Goal: Task Accomplishment & Management: Manage account settings

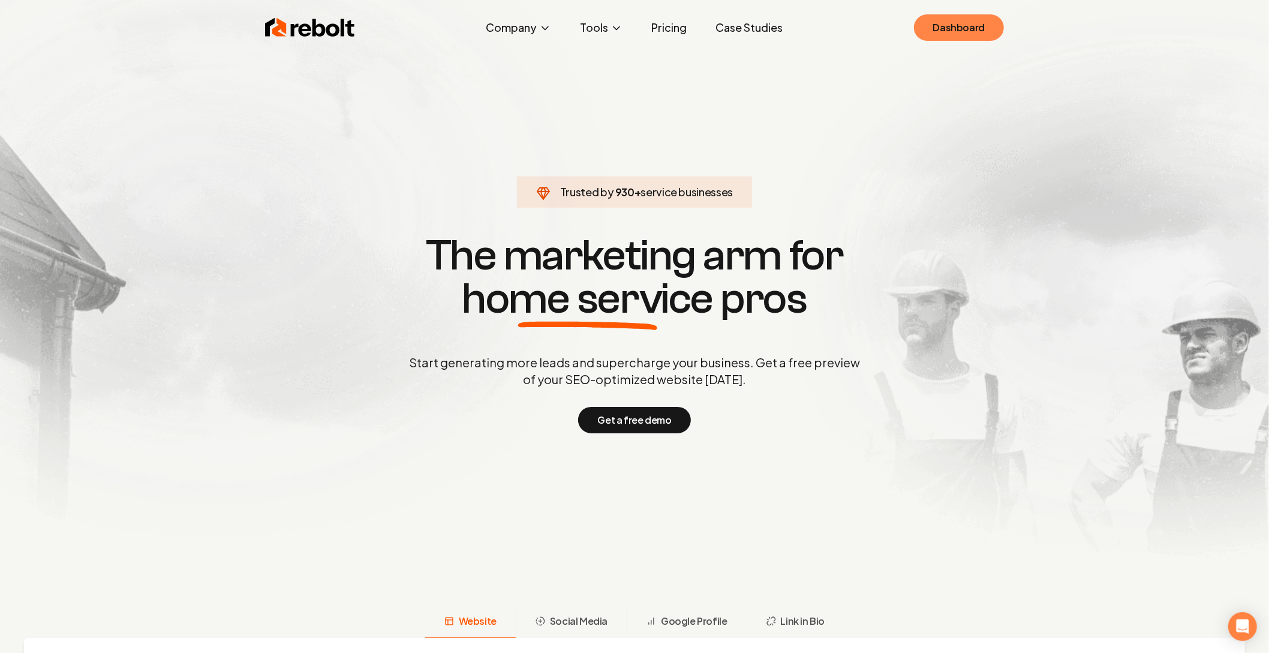
click at [945, 37] on link "Dashboard" at bounding box center [959, 27] width 90 height 26
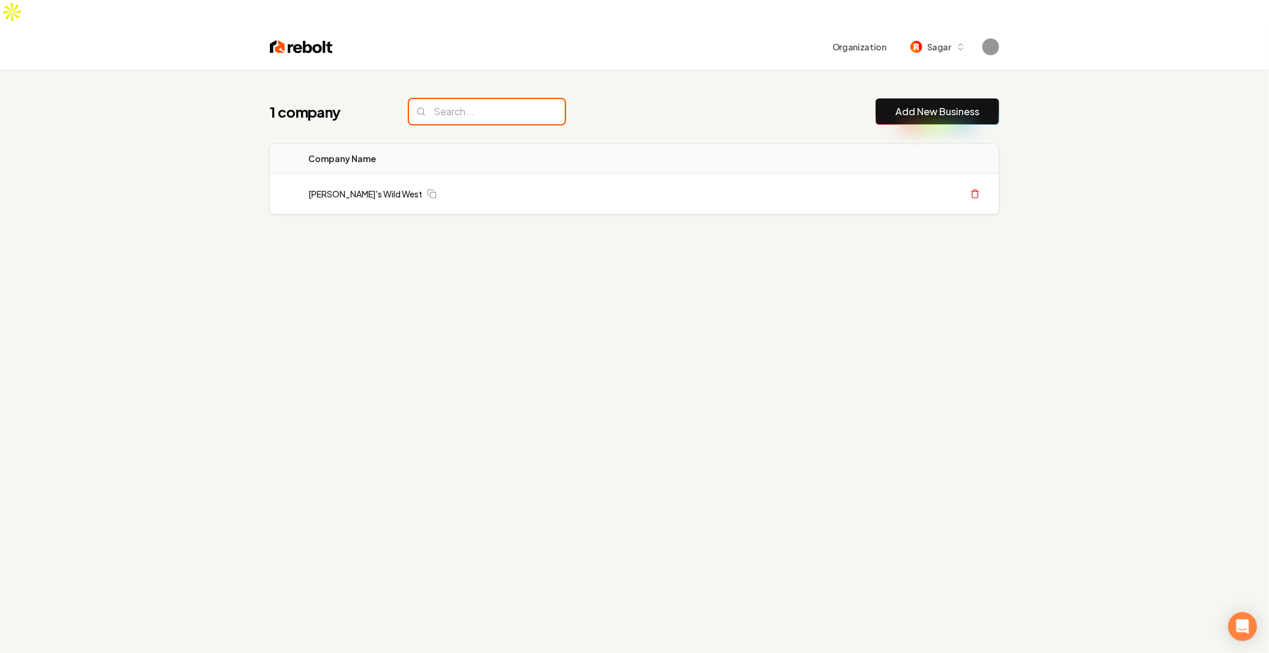
click at [510, 99] on input "search" at bounding box center [487, 111] width 156 height 25
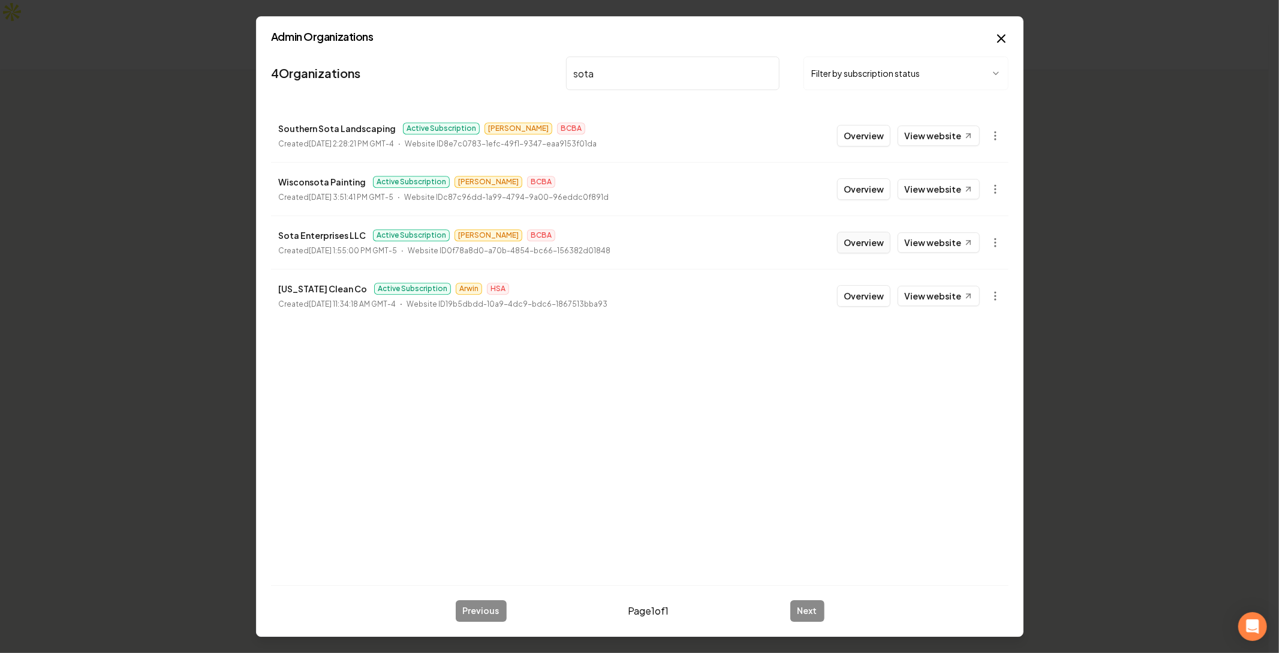
type input "sota"
click at [857, 241] on button "Overview" at bounding box center [863, 243] width 53 height 22
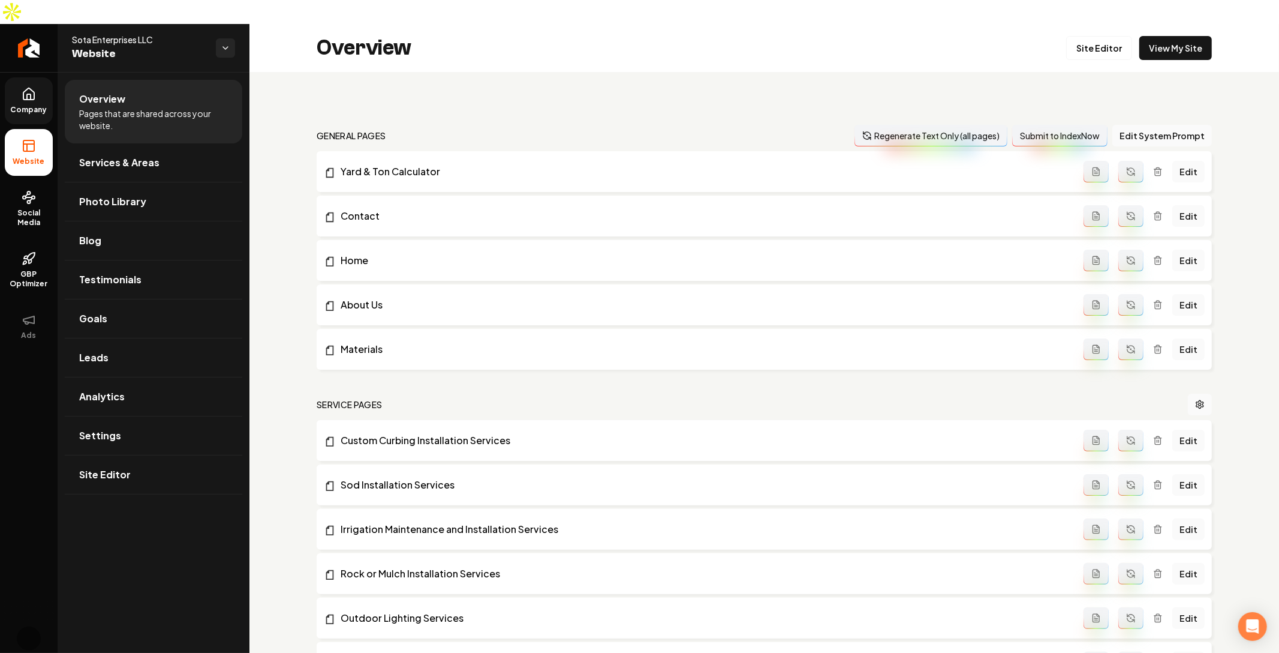
click at [18, 79] on link "Company" at bounding box center [29, 100] width 48 height 47
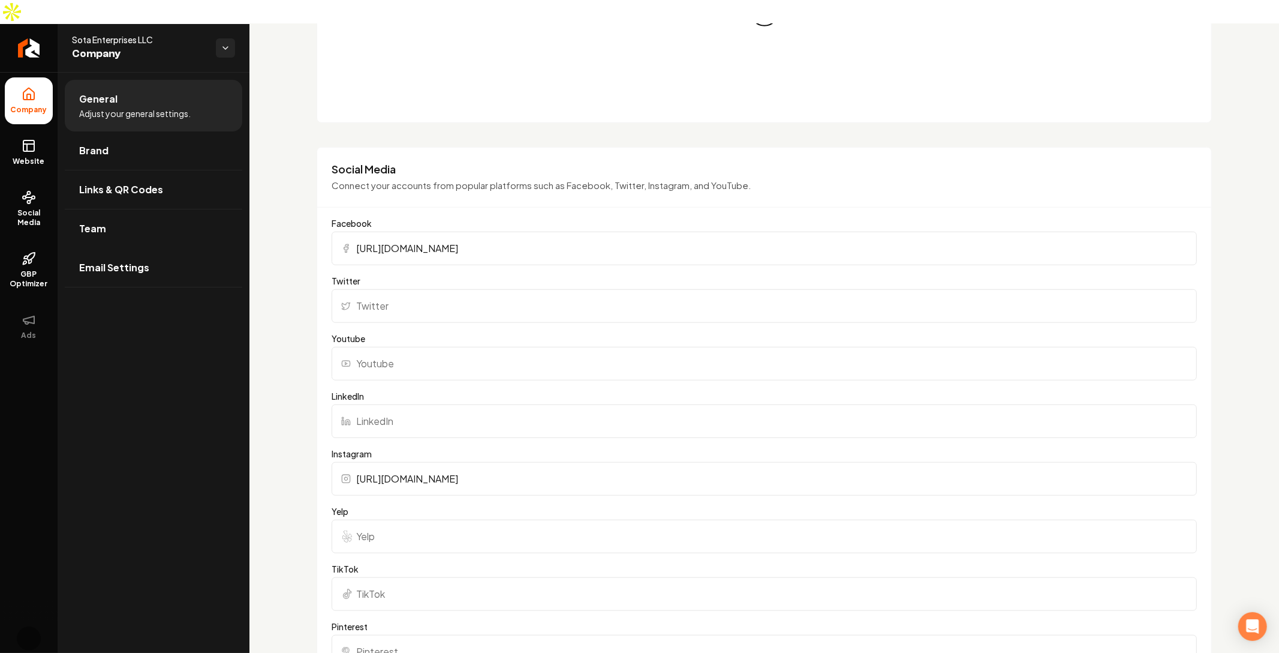
scroll to position [691, 0]
click at [22, 139] on icon at bounding box center [29, 146] width 14 height 14
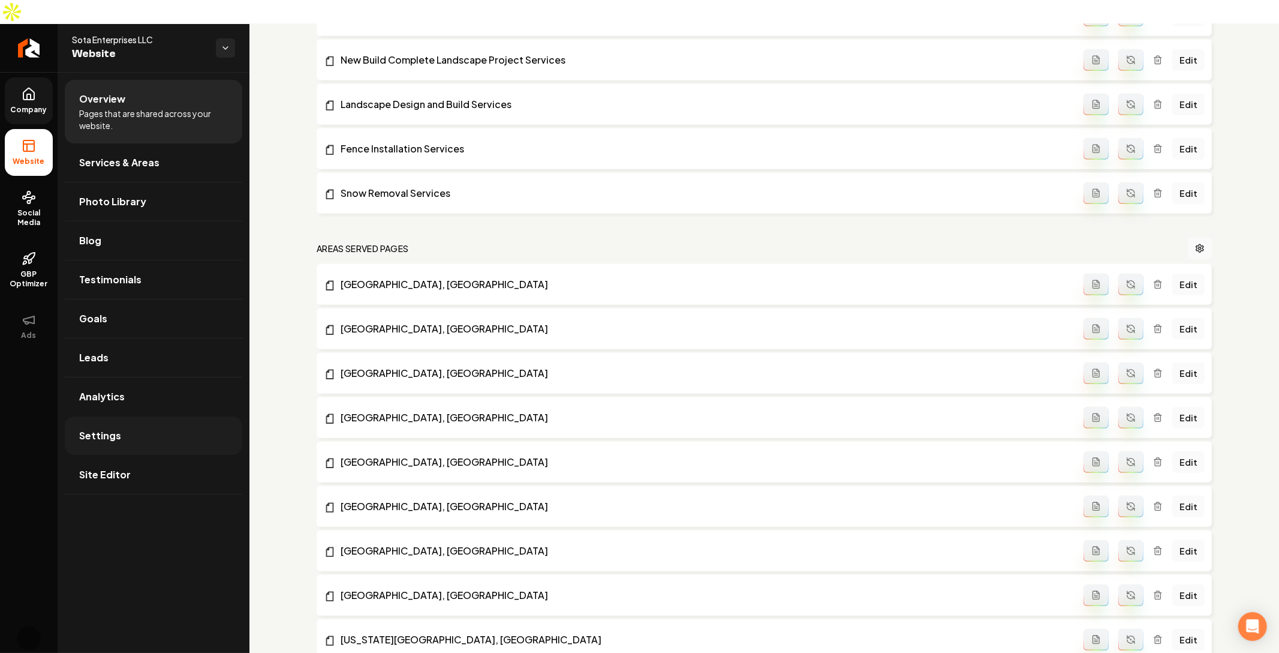
click at [138, 416] on link "Settings" at bounding box center [154, 435] width 178 height 38
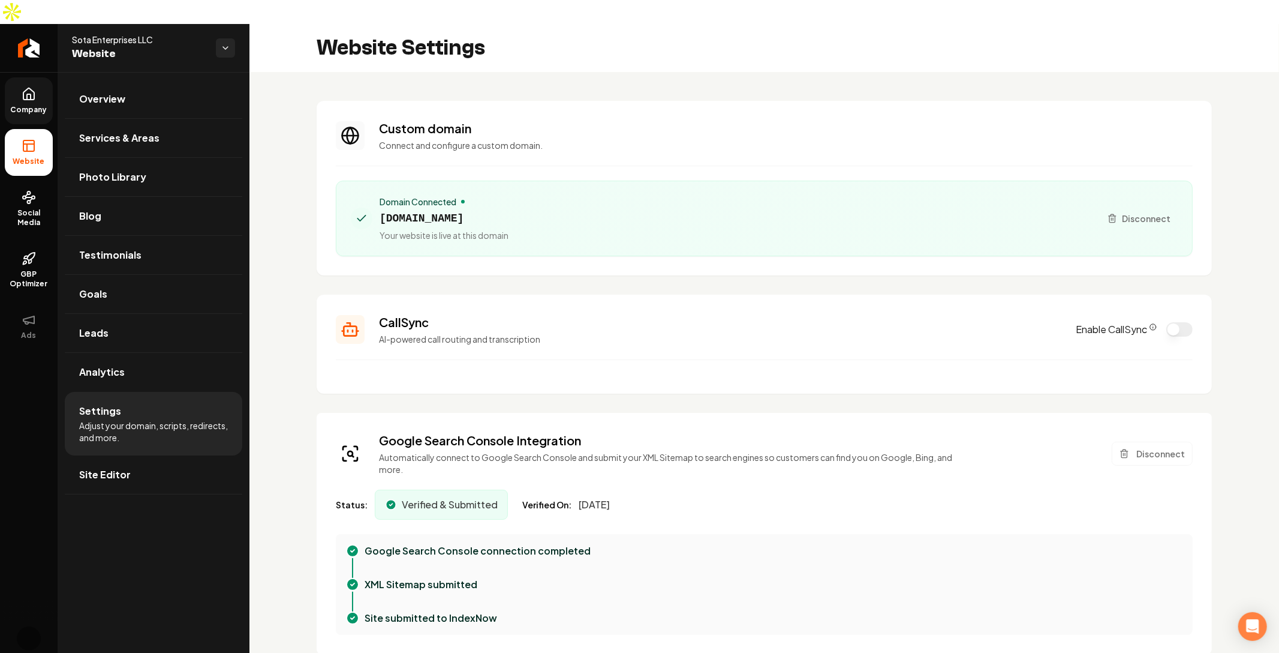
click at [1150, 323] on icon "CallSync Info" at bounding box center [1153, 326] width 7 height 7
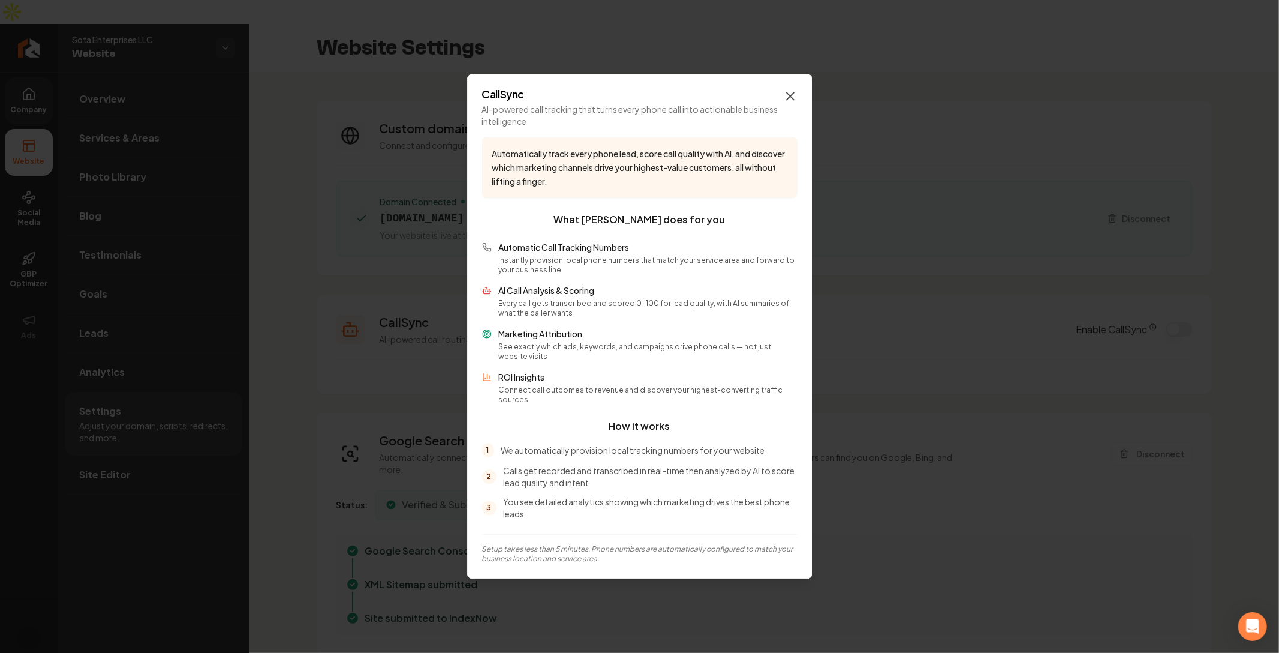
click at [789, 103] on icon "button" at bounding box center [790, 96] width 14 height 14
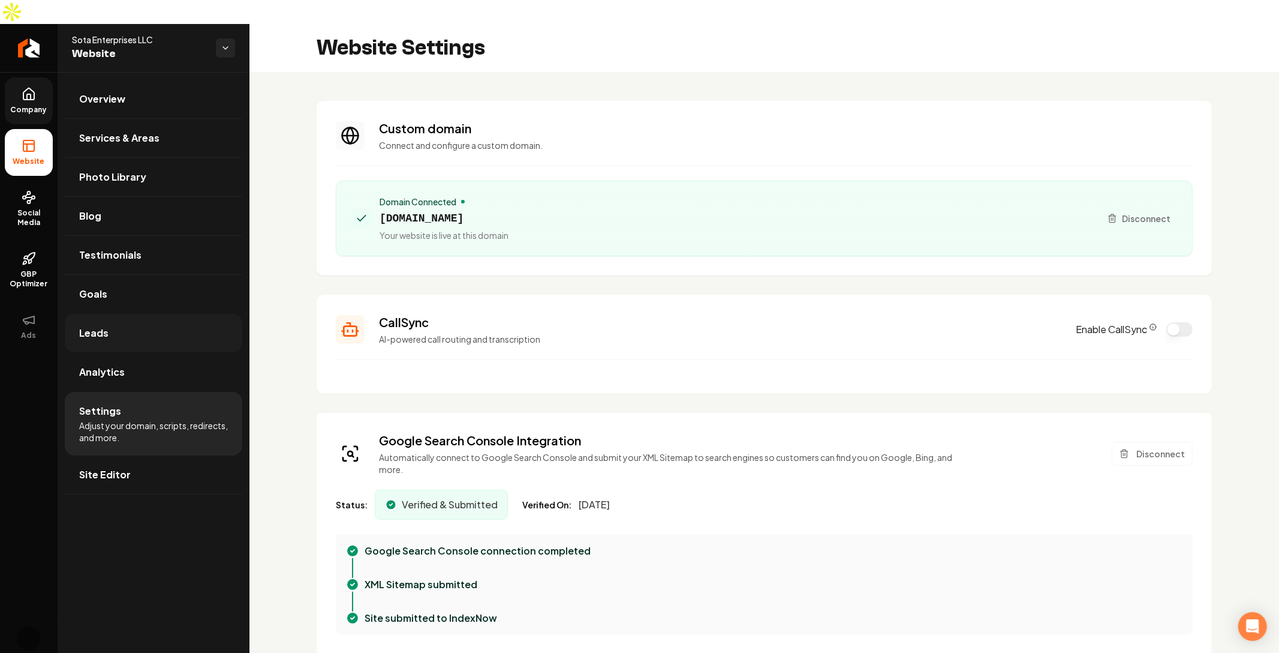
click at [200, 314] on link "Leads" at bounding box center [154, 333] width 178 height 38
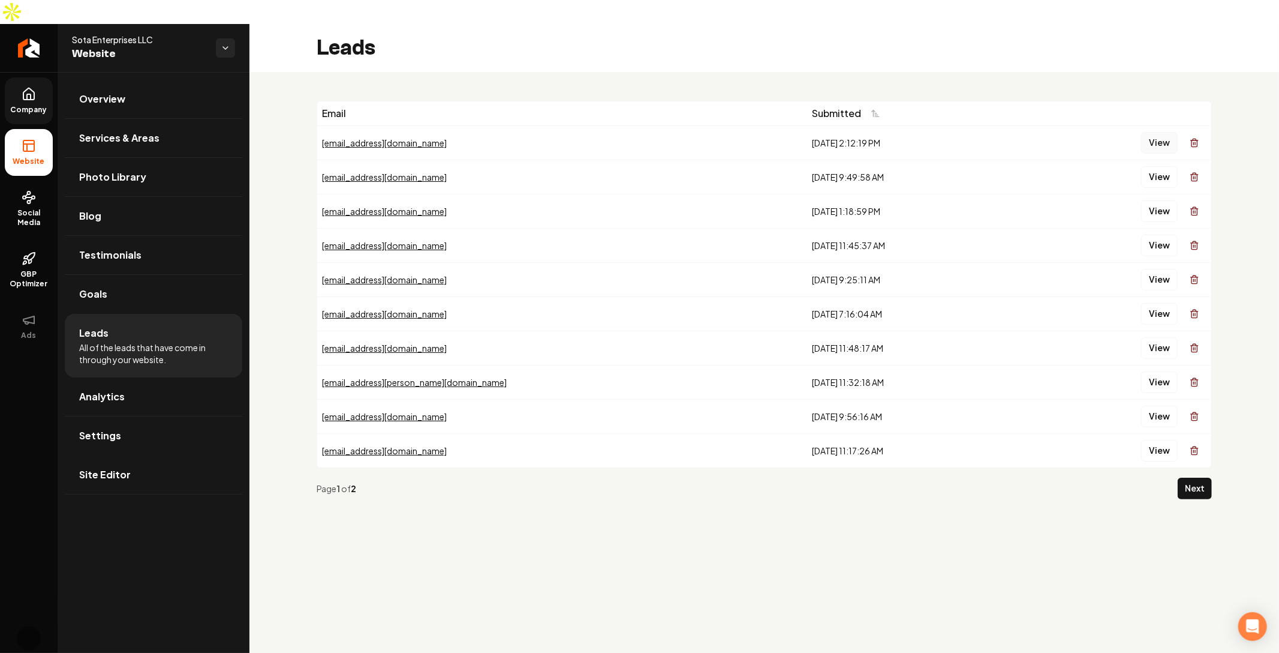
click at [1162, 132] on button "View" at bounding box center [1159, 143] width 37 height 22
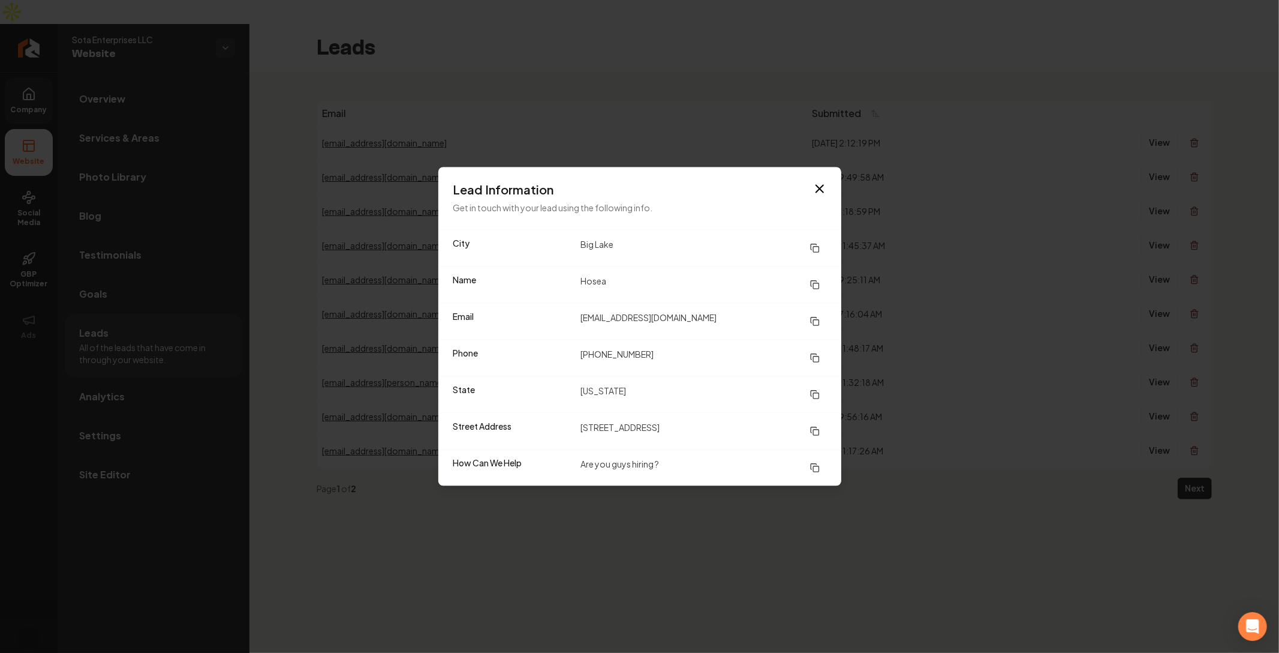
click at [590, 246] on dd "Big Lake" at bounding box center [704, 249] width 247 height 22
click at [601, 281] on dd "Hosea" at bounding box center [704, 285] width 247 height 22
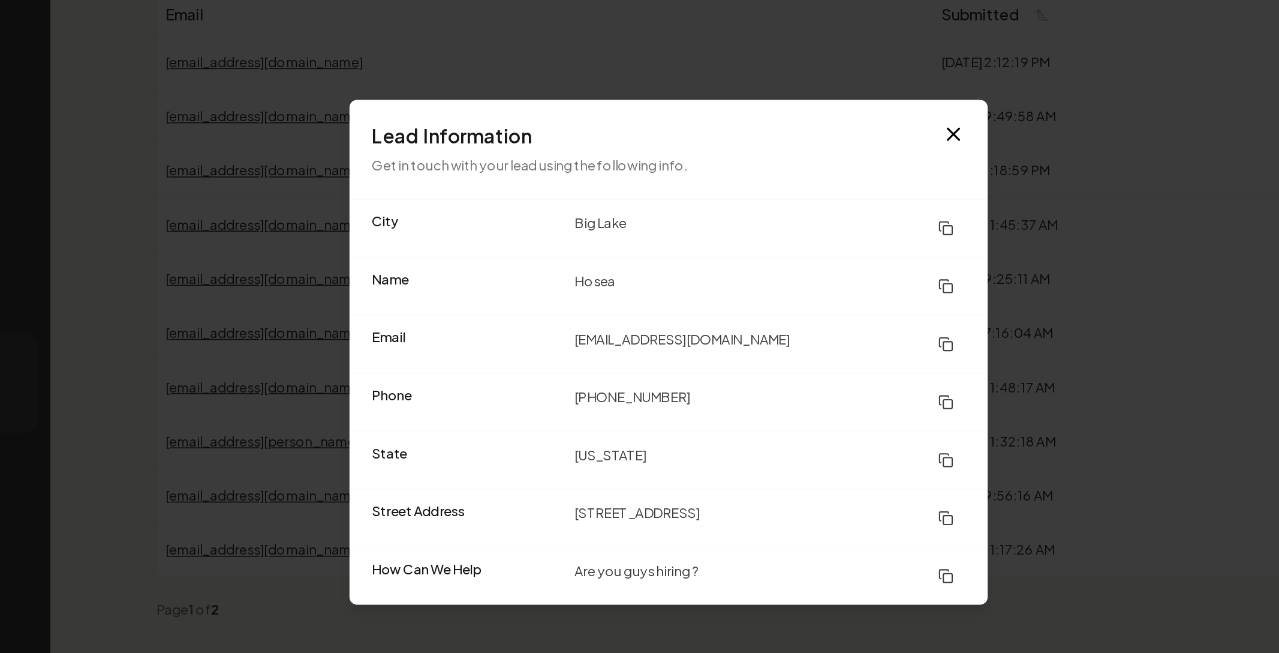
click at [585, 251] on dd "Big Lake" at bounding box center [704, 249] width 247 height 22
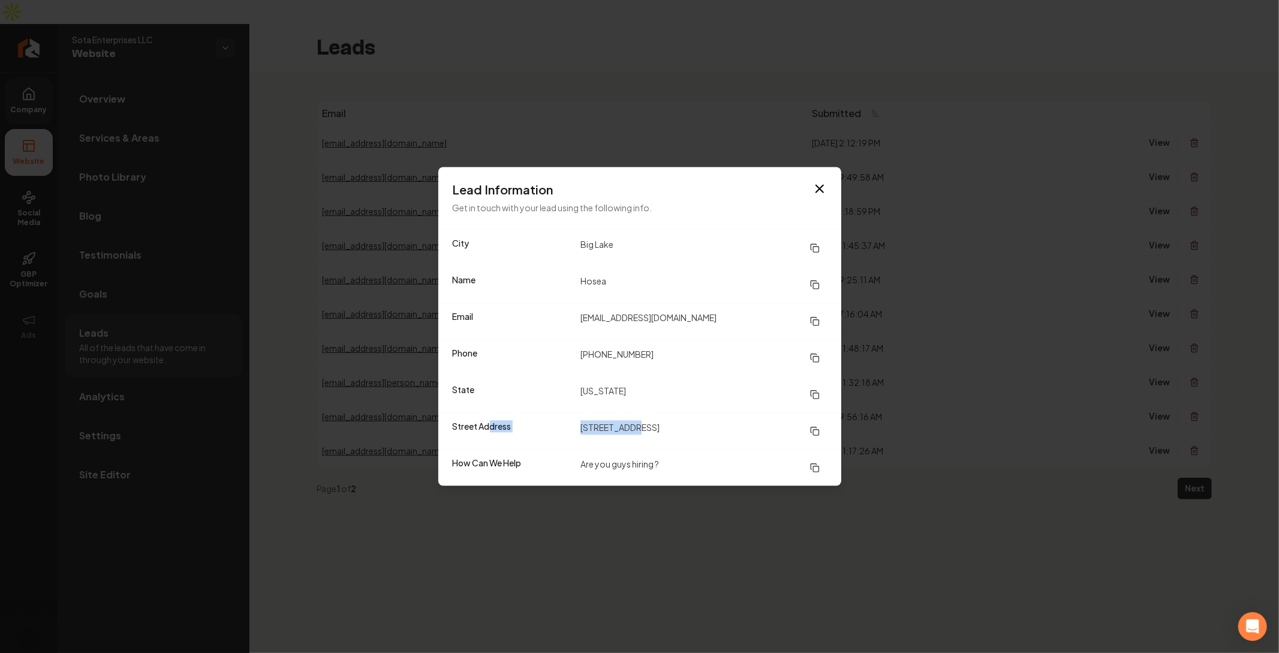
drag, startPoint x: 490, startPoint y: 431, endPoint x: 653, endPoint y: 427, distance: 162.6
click at [653, 427] on div "Street Address [STREET_ADDRESS]" at bounding box center [639, 431] width 403 height 37
drag, startPoint x: 678, startPoint y: 473, endPoint x: 558, endPoint y: 465, distance: 120.2
click at [558, 465] on div "How Can We Help Are you guys hiring ?" at bounding box center [639, 467] width 403 height 37
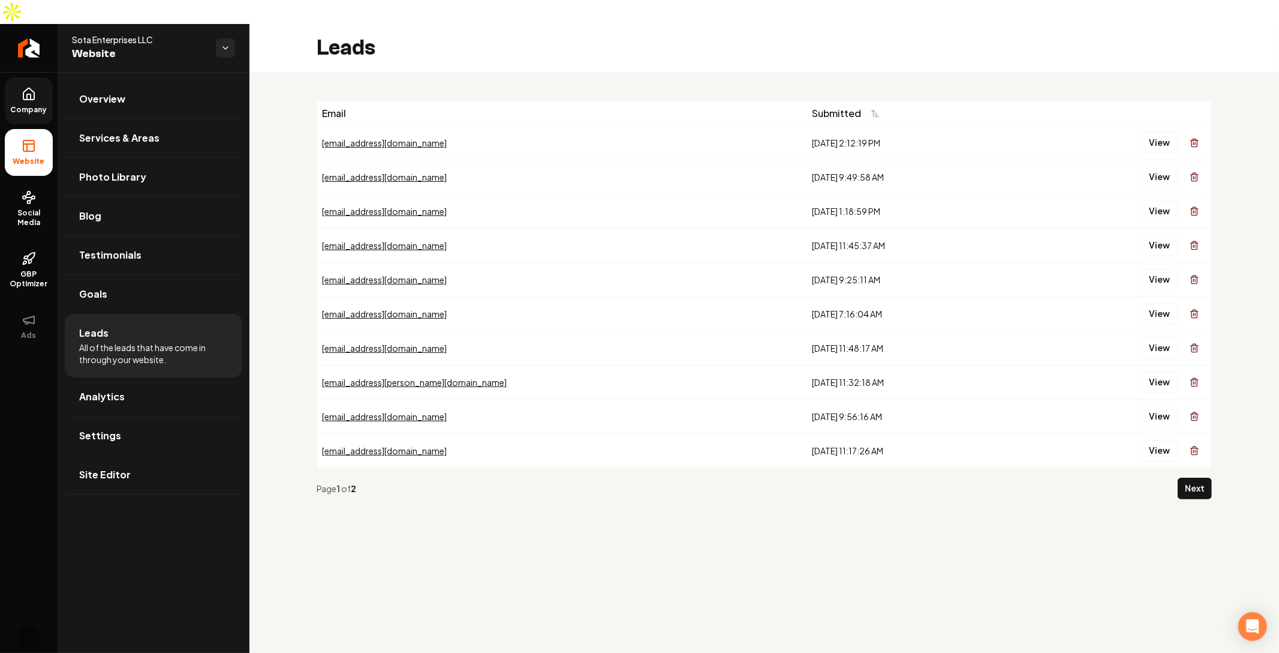
click at [1163, 165] on td "View" at bounding box center [1117, 177] width 189 height 34
click at [1161, 166] on button "View" at bounding box center [1159, 177] width 37 height 22
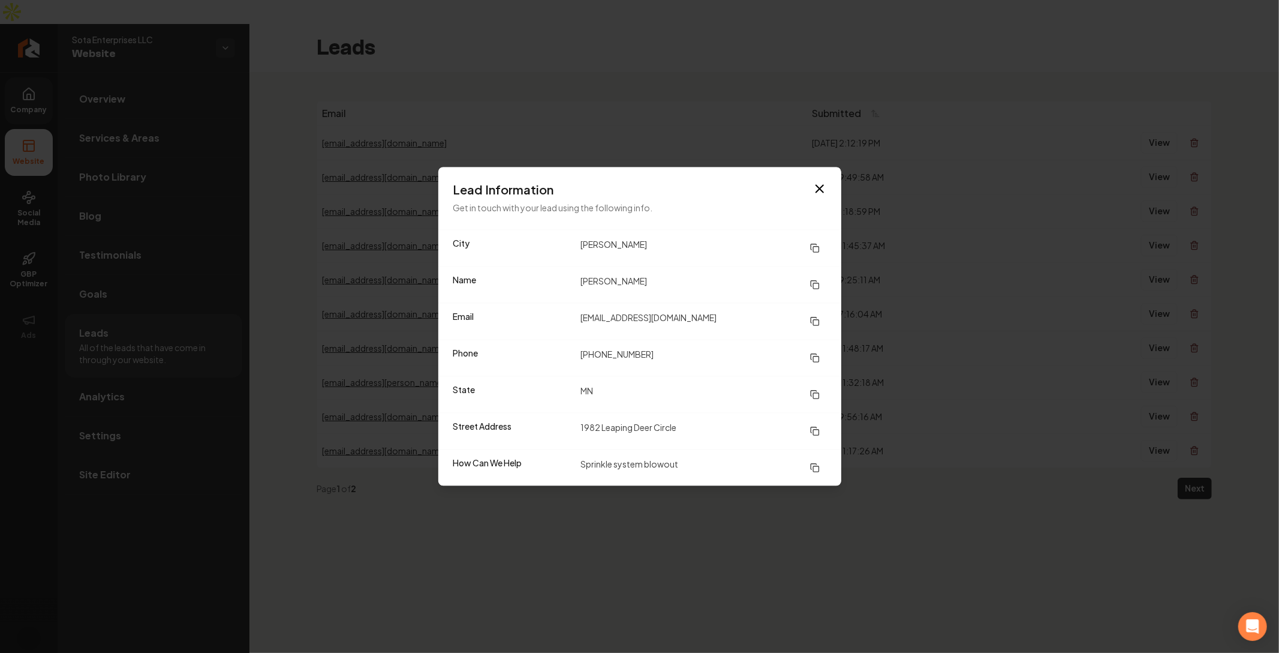
click at [654, 461] on dd "Sprinkle system blowout" at bounding box center [704, 468] width 247 height 22
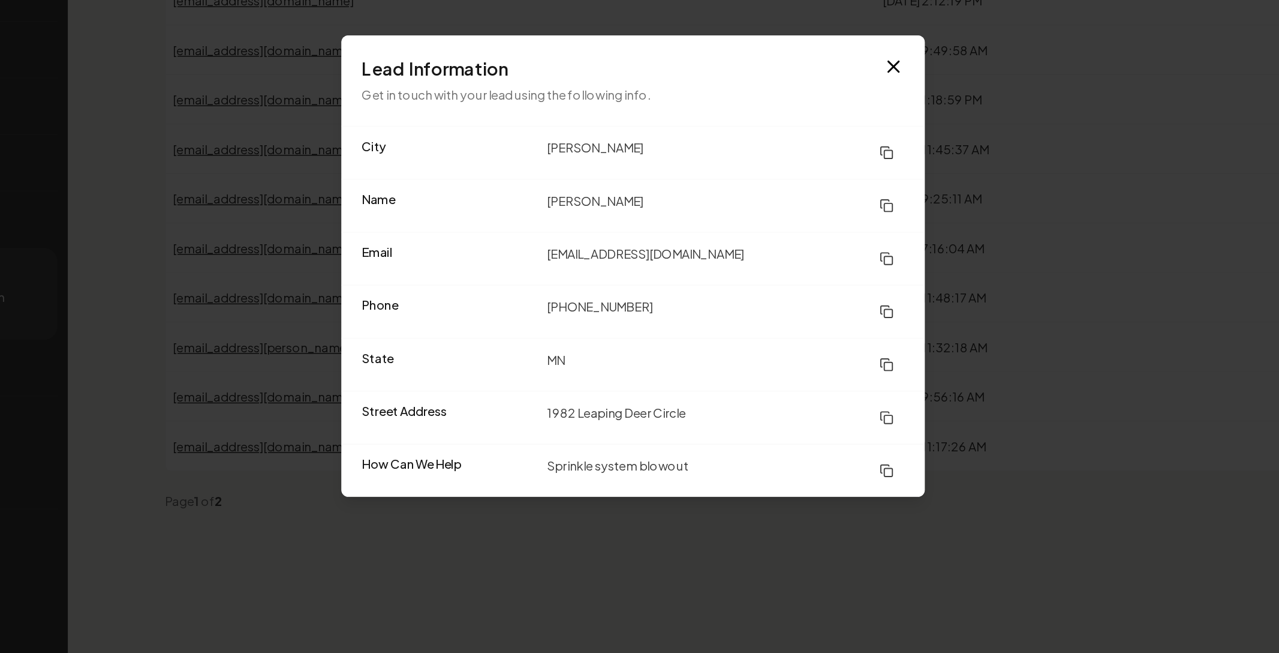
click at [615, 282] on dd "[PERSON_NAME]" at bounding box center [704, 285] width 247 height 22
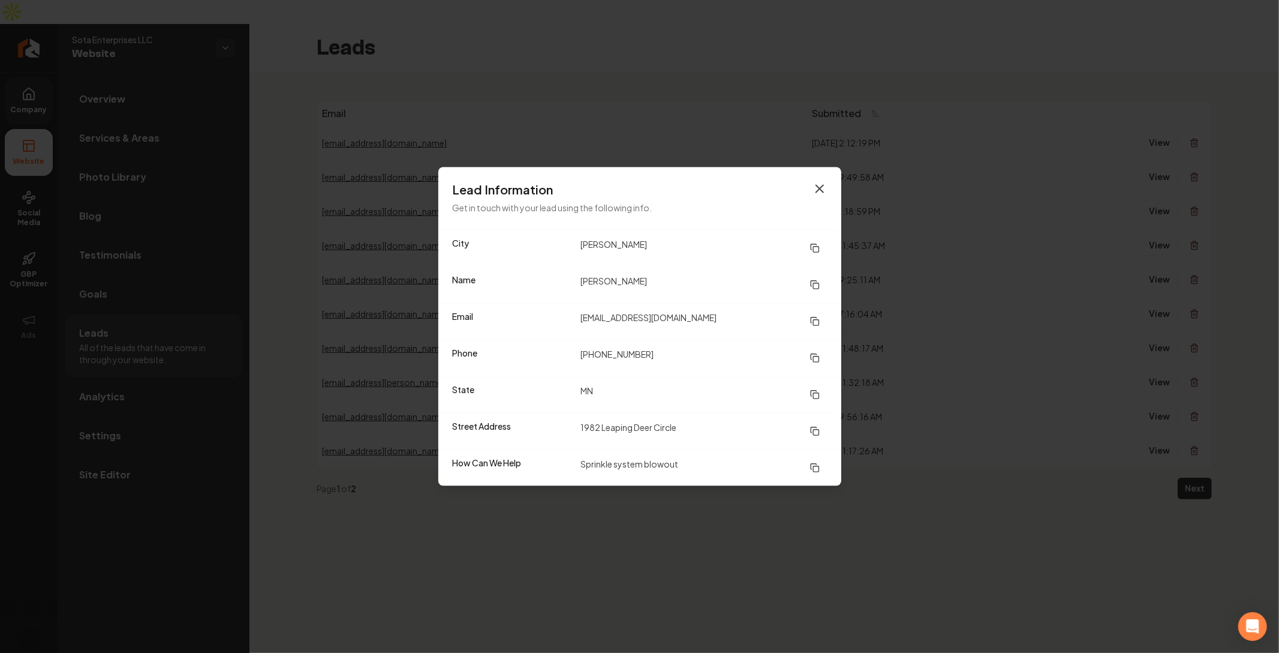
click at [824, 182] on icon "button" at bounding box center [820, 189] width 14 height 14
